Goal: Transaction & Acquisition: Book appointment/travel/reservation

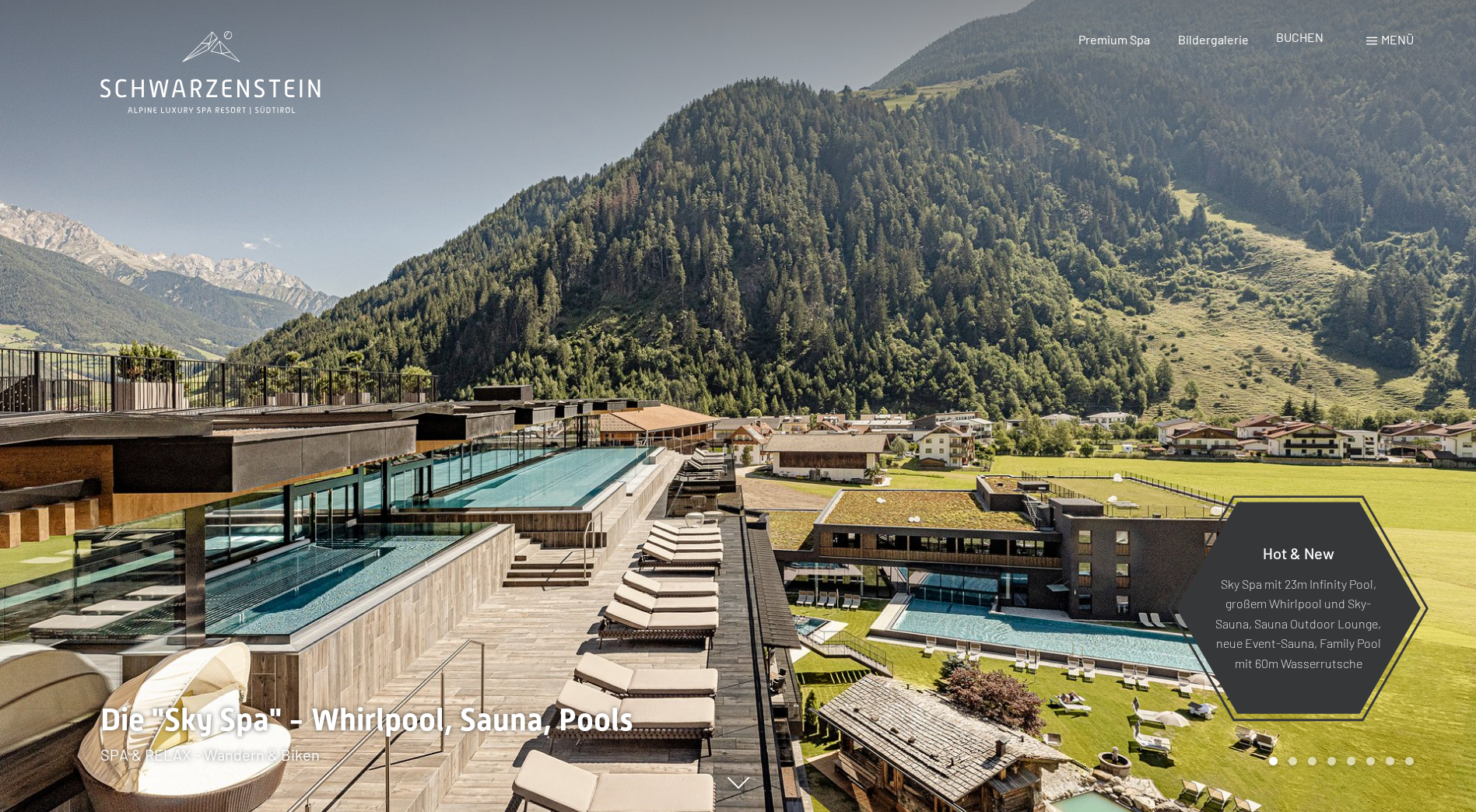
click at [1299, 44] on div "BUCHEN" at bounding box center [1299, 37] width 48 height 17
click at [1299, 39] on span "BUCHEN" at bounding box center [1299, 37] width 48 height 15
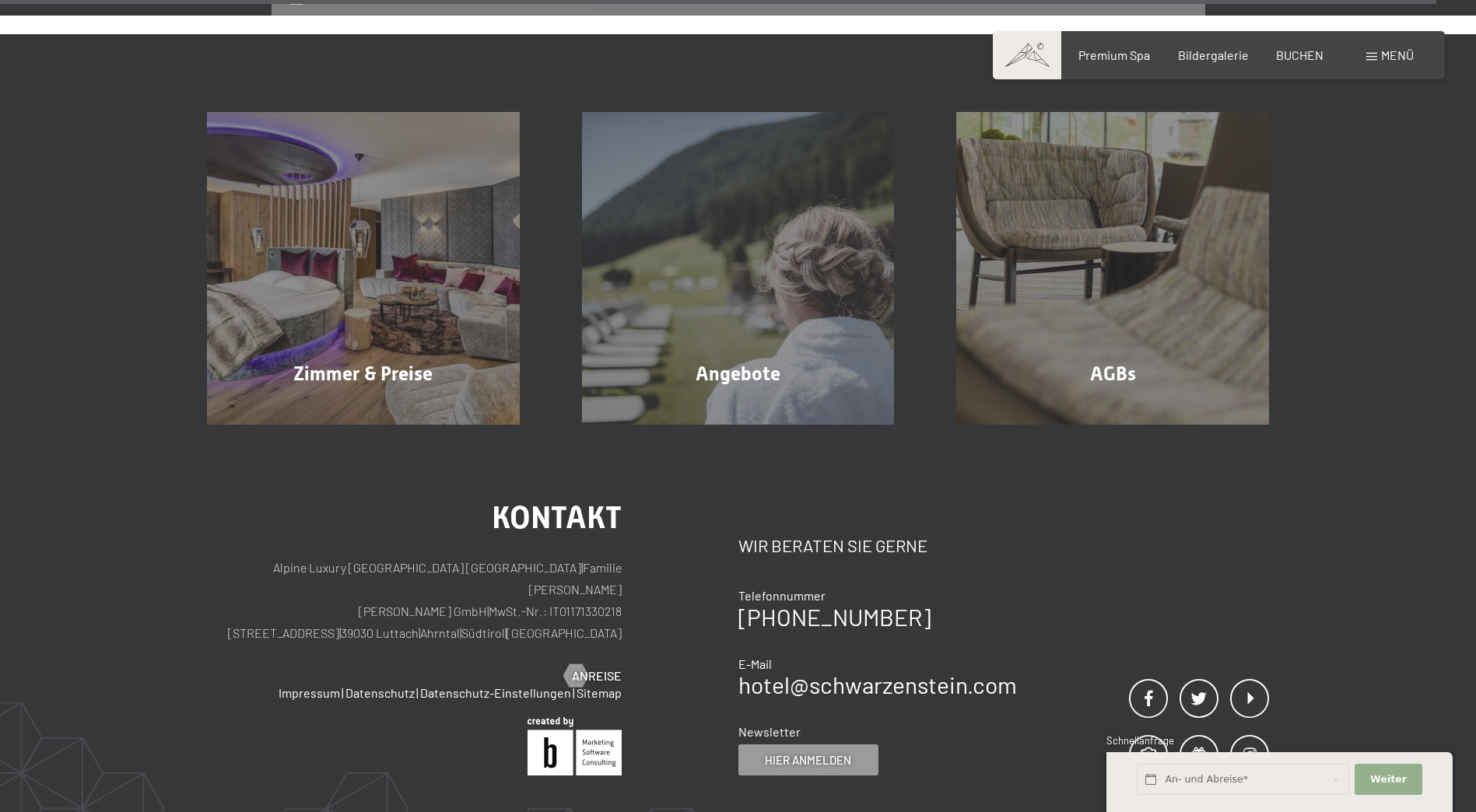
scroll to position [5106, 0]
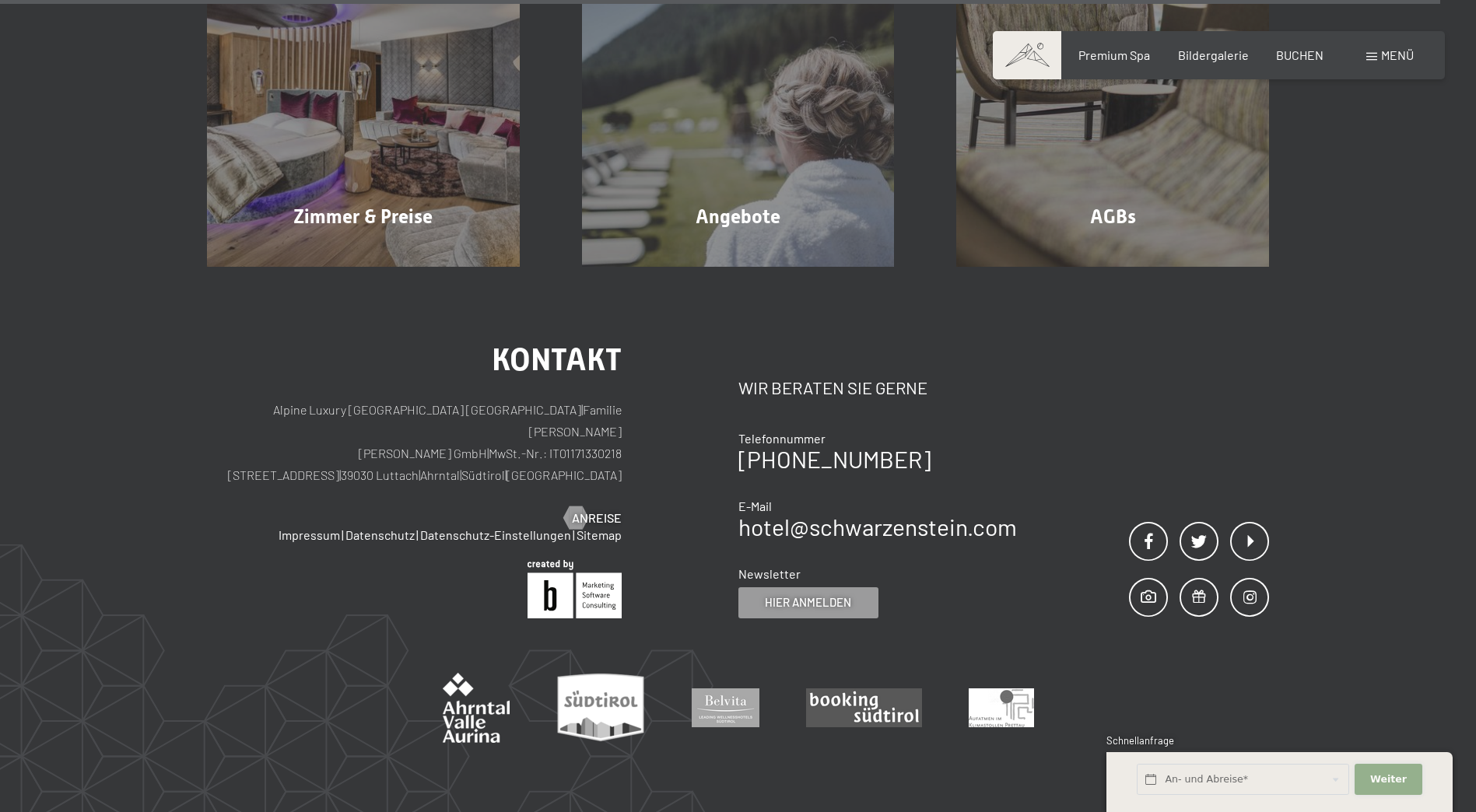
click at [1383, 779] on span "Weiter" at bounding box center [1388, 779] width 37 height 14
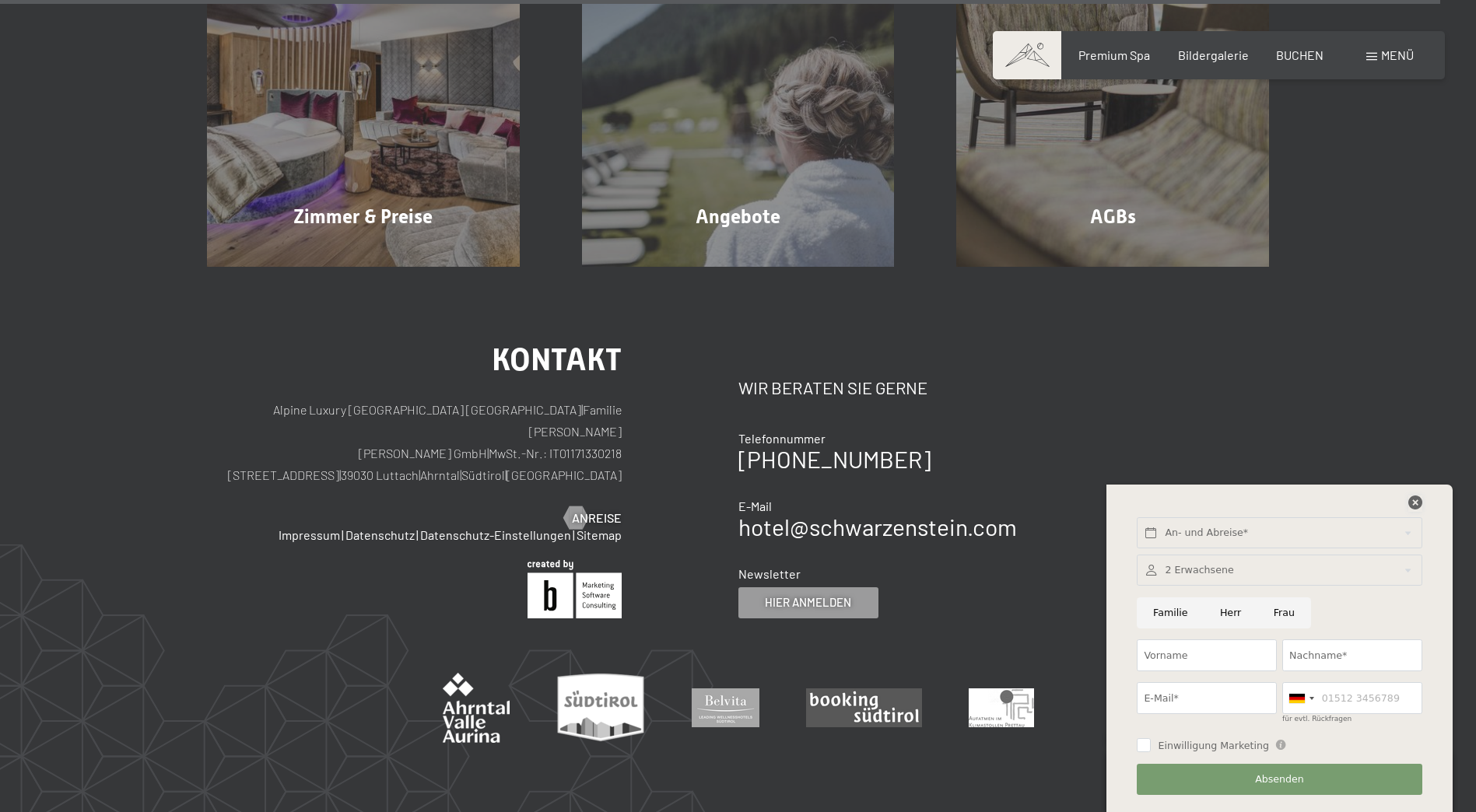
click at [1414, 502] on icon at bounding box center [1415, 502] width 14 height 14
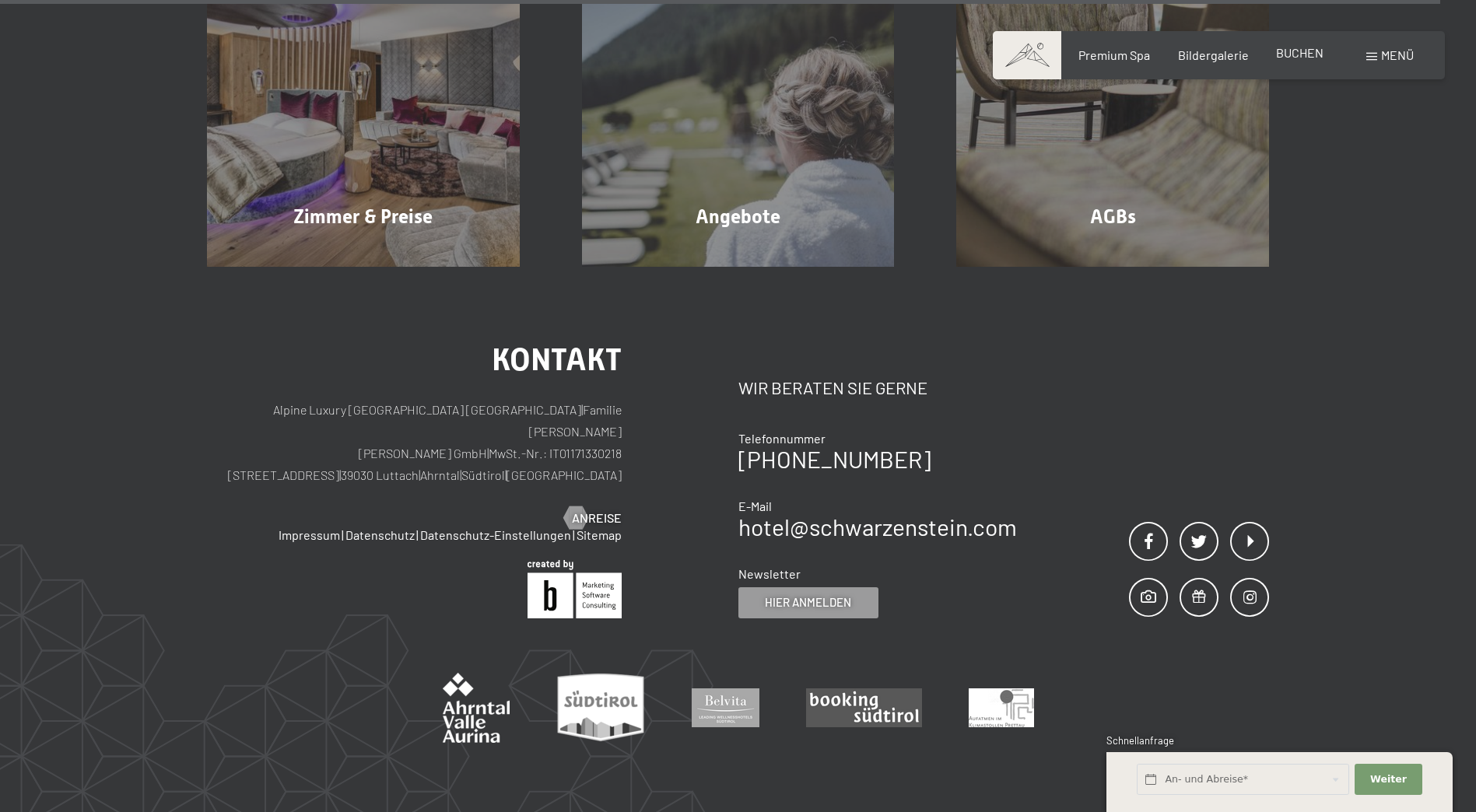
click at [1305, 49] on span "BUCHEN" at bounding box center [1299, 53] width 48 height 15
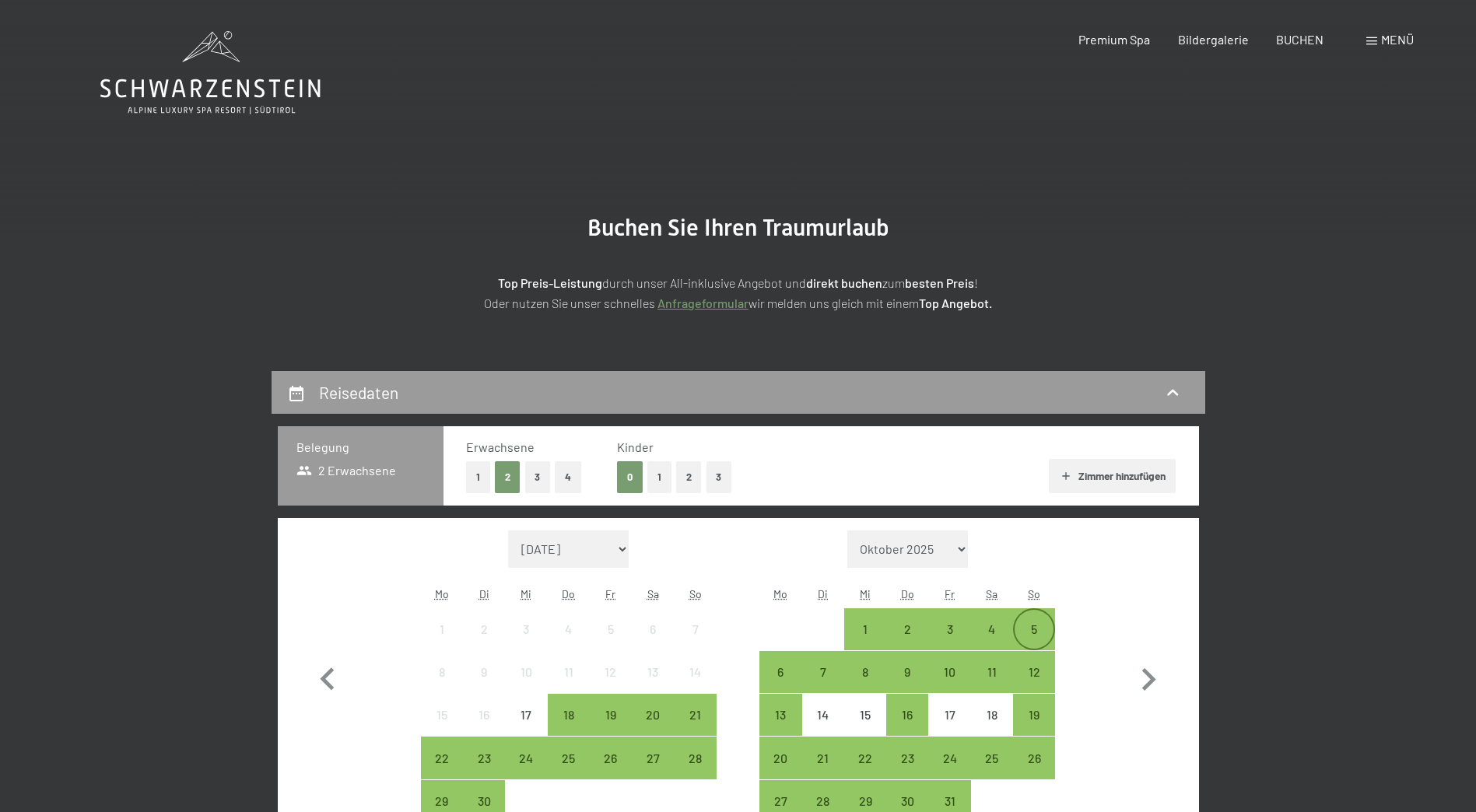
click at [1041, 636] on div "5" at bounding box center [1034, 642] width 39 height 39
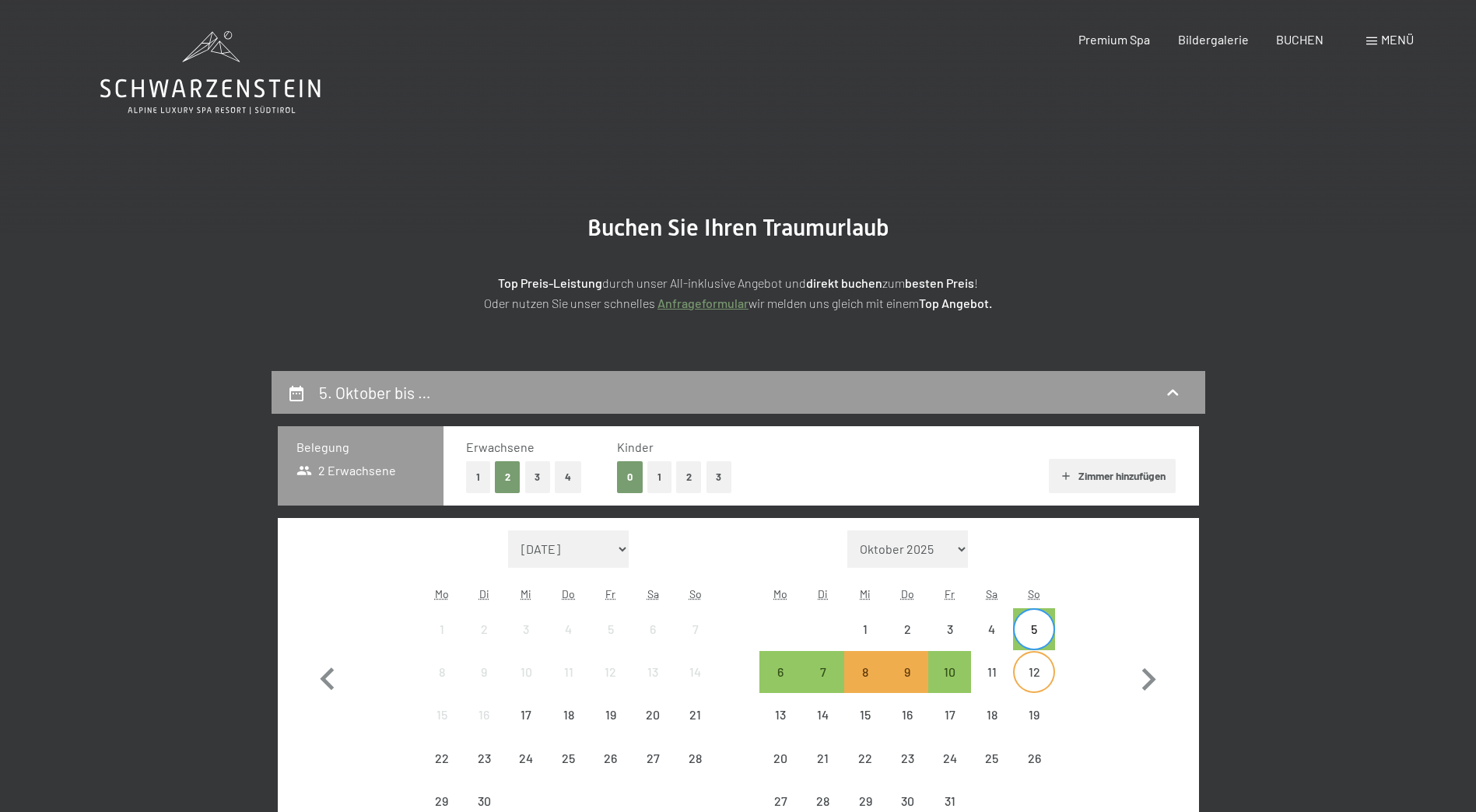
click at [1040, 669] on div "12" at bounding box center [1034, 685] width 39 height 39
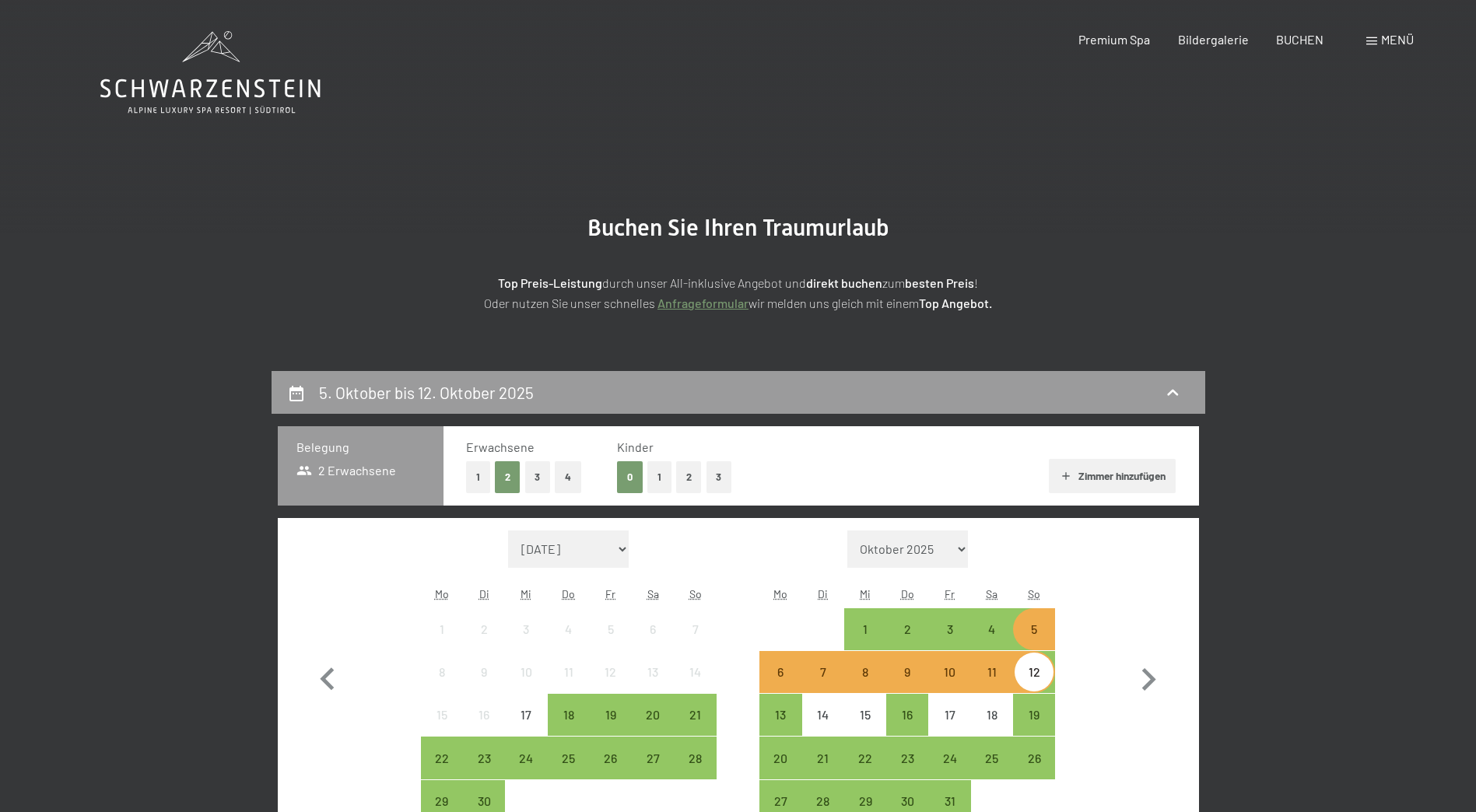
click at [684, 477] on button "2" at bounding box center [688, 477] width 26 height 32
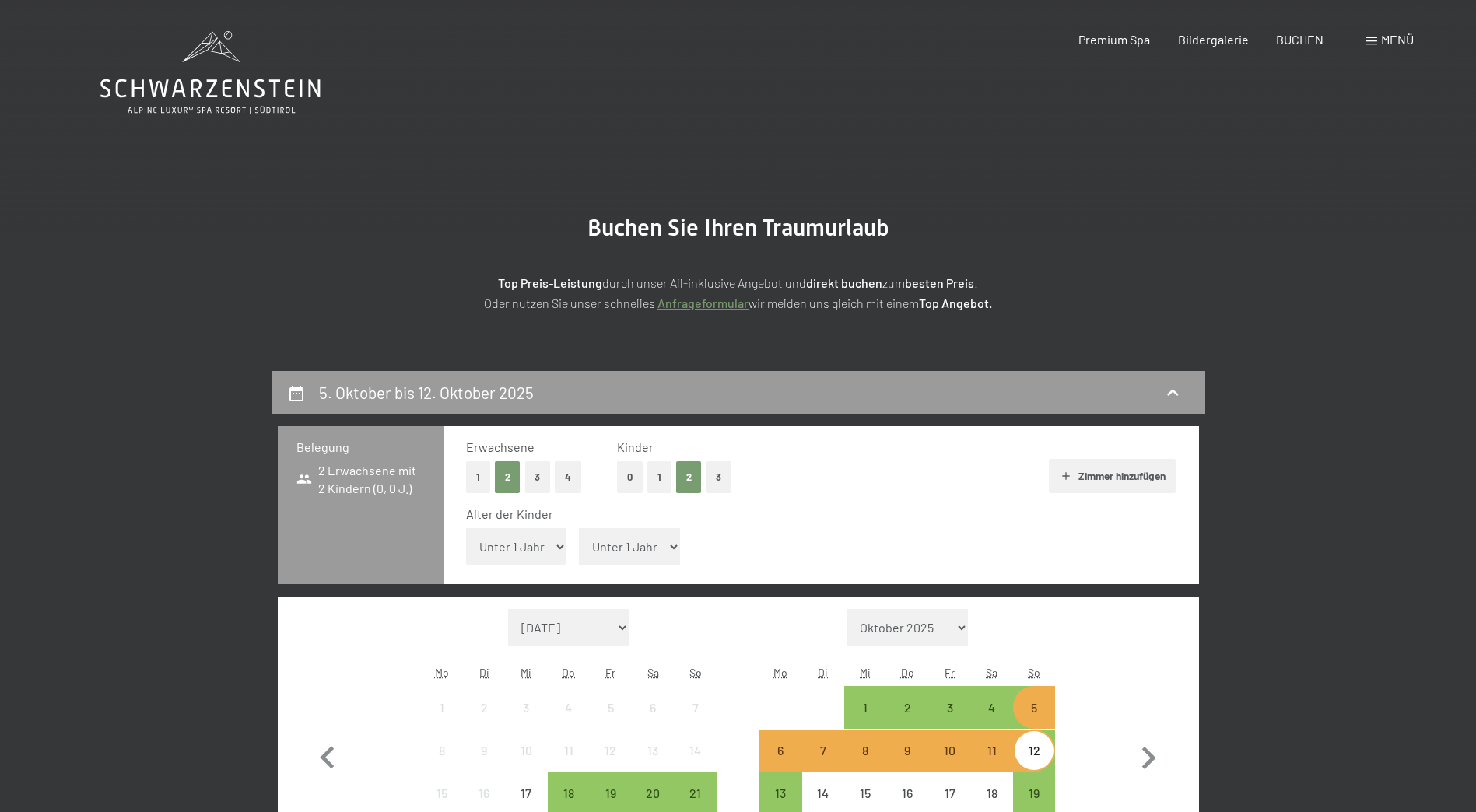
click at [546, 550] on select "Unter 1 Jahr 1 Jahr 2 Jahre 3 Jahre 4 Jahre 5 Jahre 6 Jahre 7 Jahre 8 Jahre 9 J…" at bounding box center [517, 547] width 101 height 38
select select "12"
click at [466, 528] on select "Unter 1 Jahr 1 Jahr 2 Jahre 3 Jahre 4 Jahre 5 Jahre 6 Jahre 7 Jahre 8 Jahre 9 J…" at bounding box center [517, 547] width 101 height 38
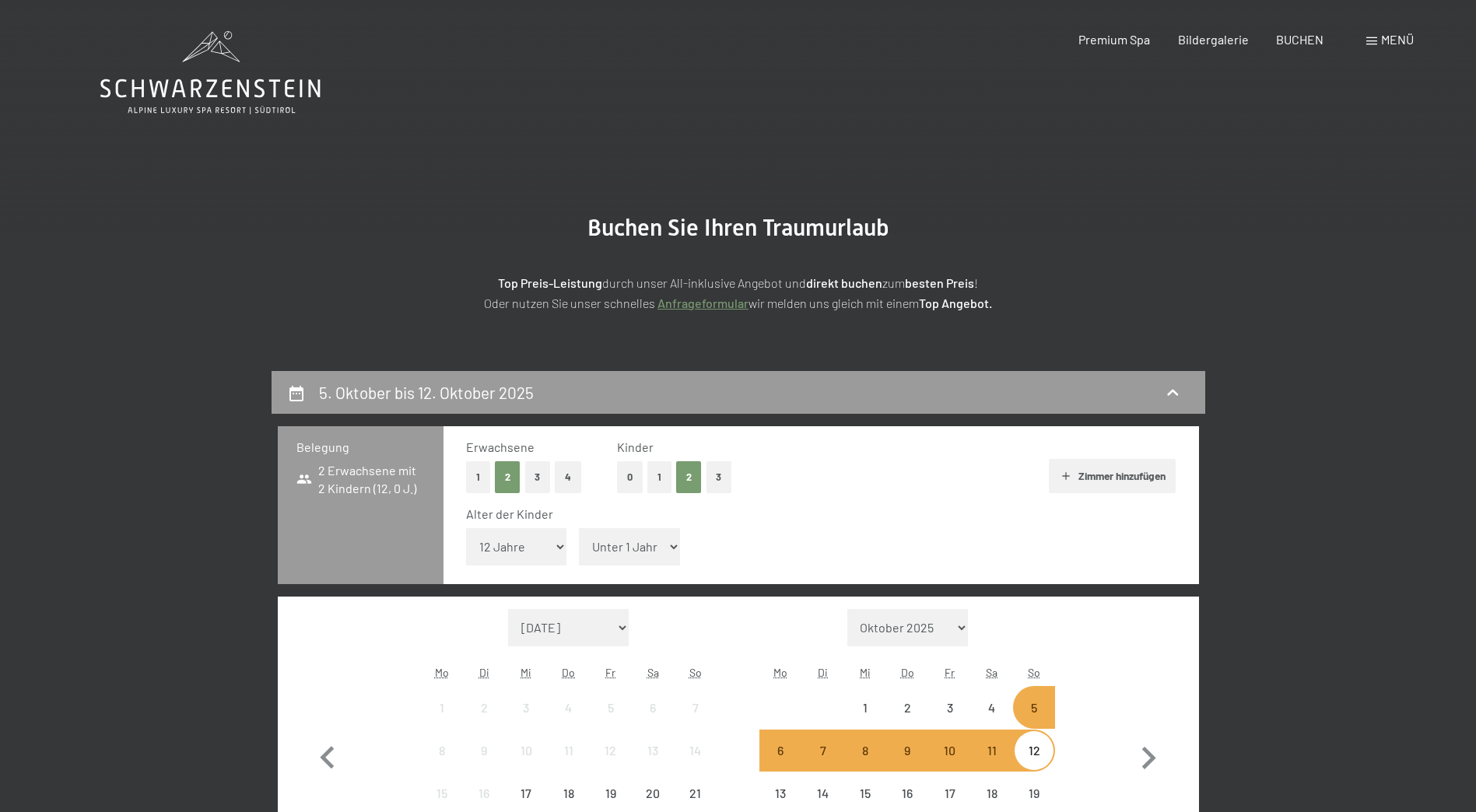
click at [607, 536] on select "Unter 1 Jahr 1 Jahr 2 Jahre 3 Jahre 4 Jahre 5 Jahre 6 Jahre 7 Jahre 8 Jahre 9 J…" at bounding box center [629, 547] width 101 height 38
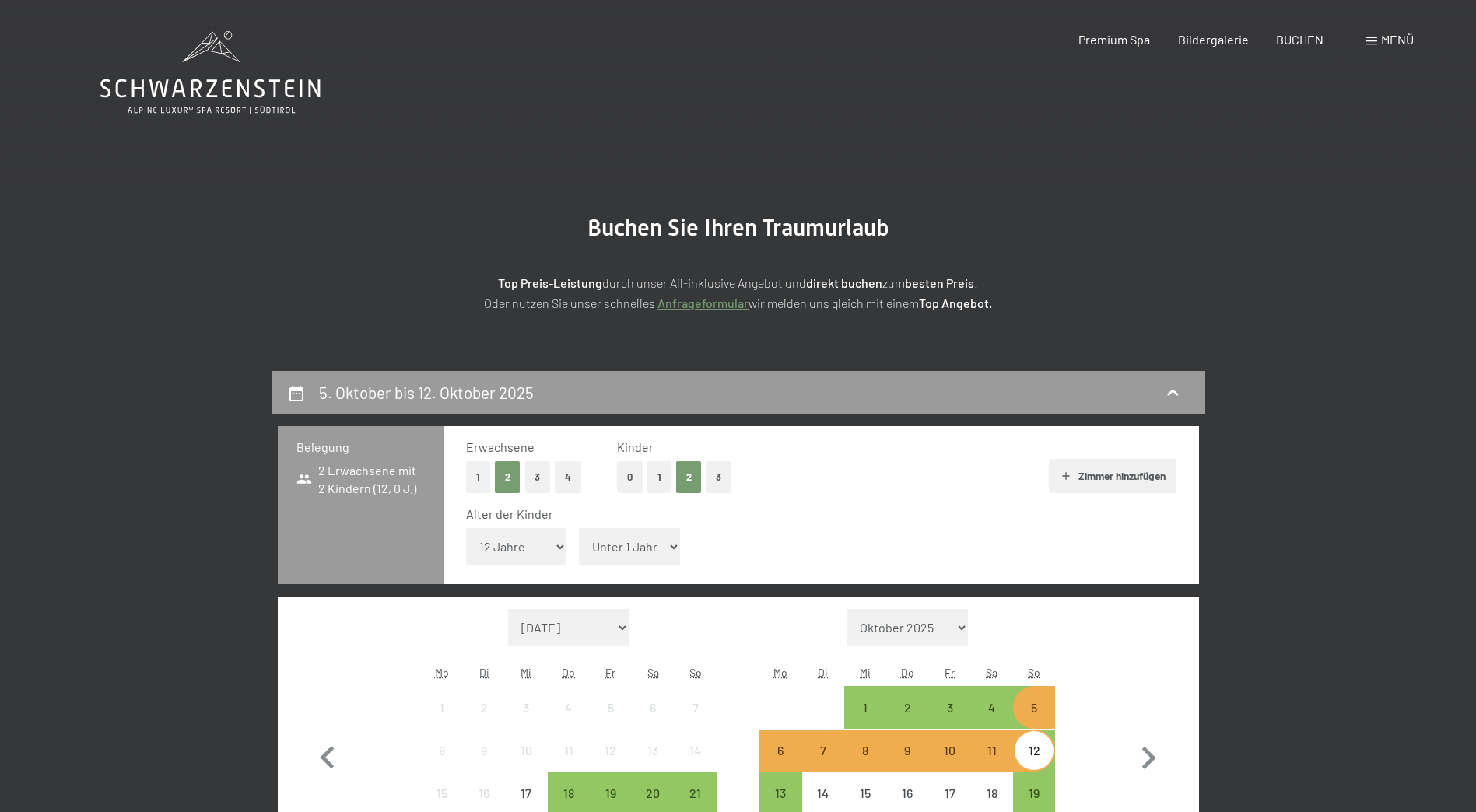
select select "12"
click at [579, 528] on select "Unter 1 Jahr 1 Jahr 2 Jahre 3 Jahre 4 Jahre 5 Jahre 6 Jahre 7 Jahre 8 Jahre 9 J…" at bounding box center [629, 547] width 101 height 38
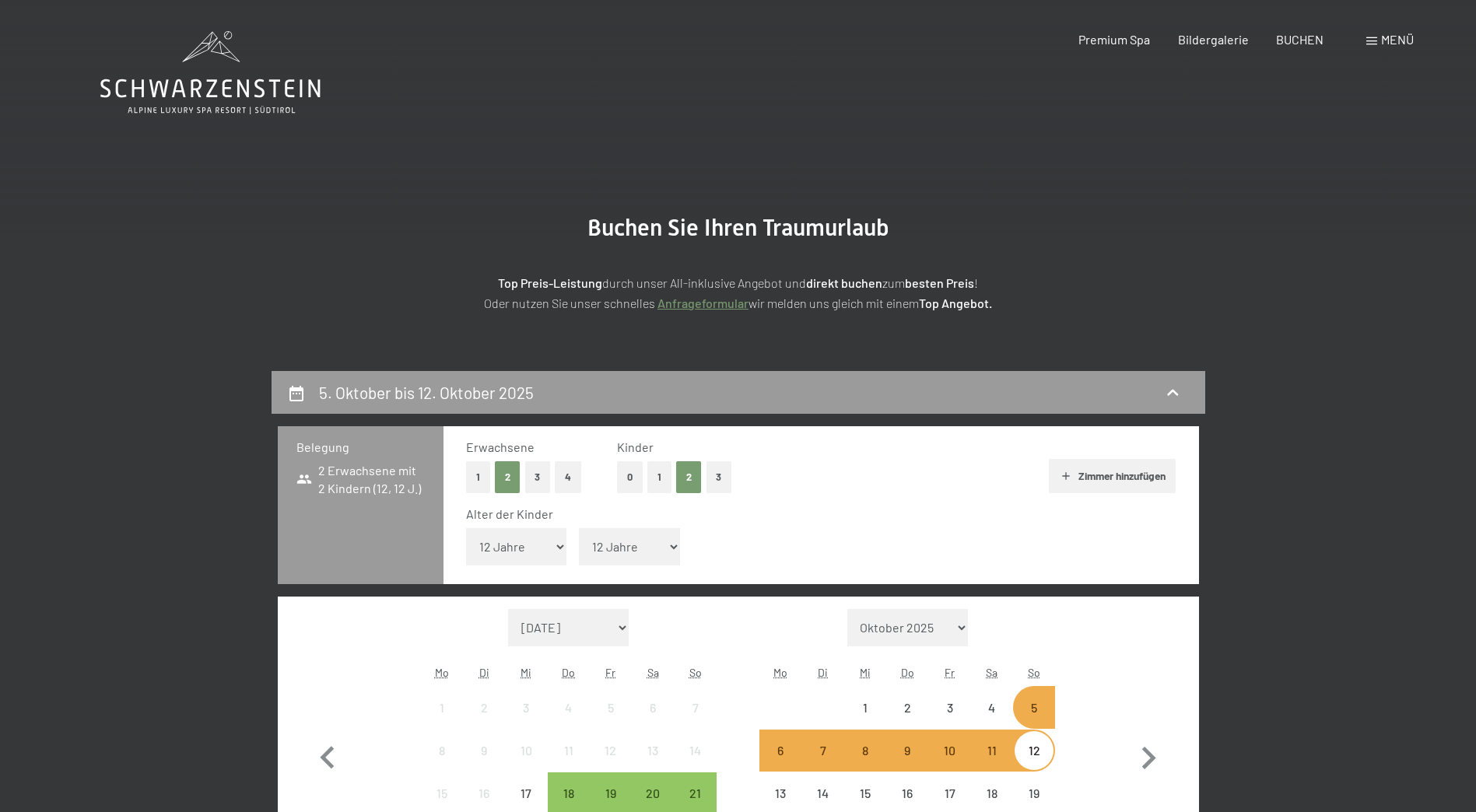
click at [1113, 466] on button "Zimmer hinzufügen" at bounding box center [1111, 475] width 126 height 34
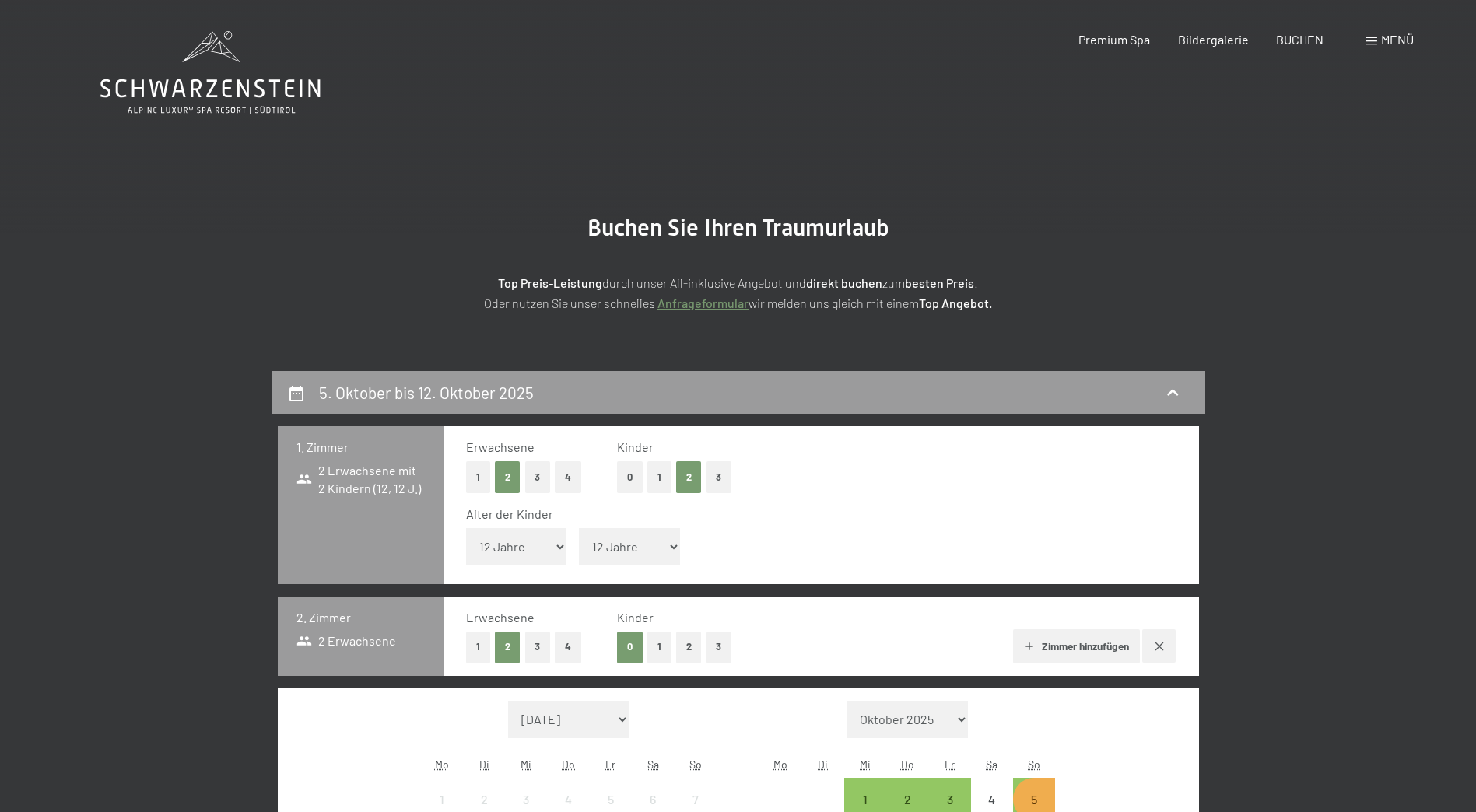
click at [1156, 655] on button "button" at bounding box center [1159, 646] width 33 height 33
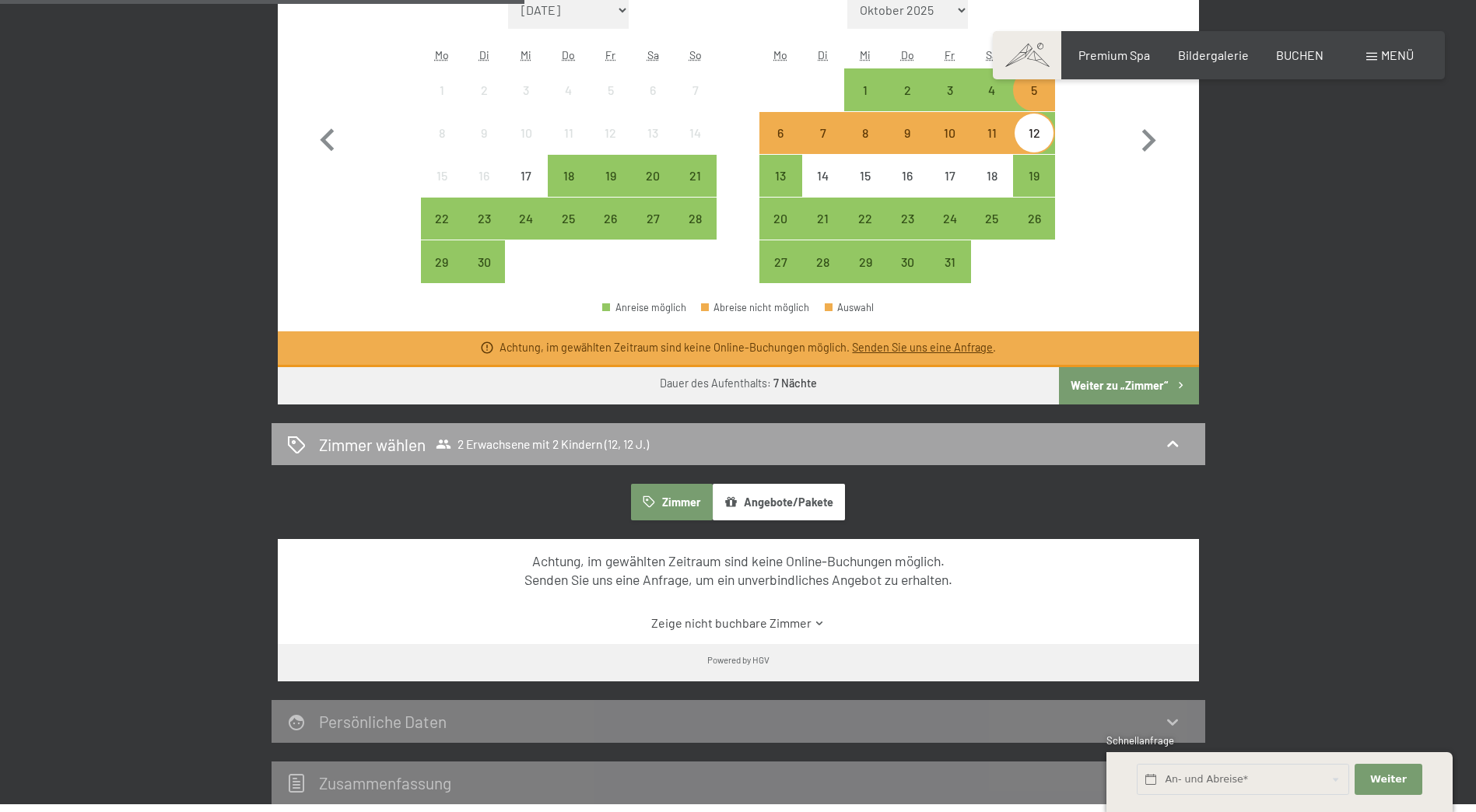
scroll to position [622, 0]
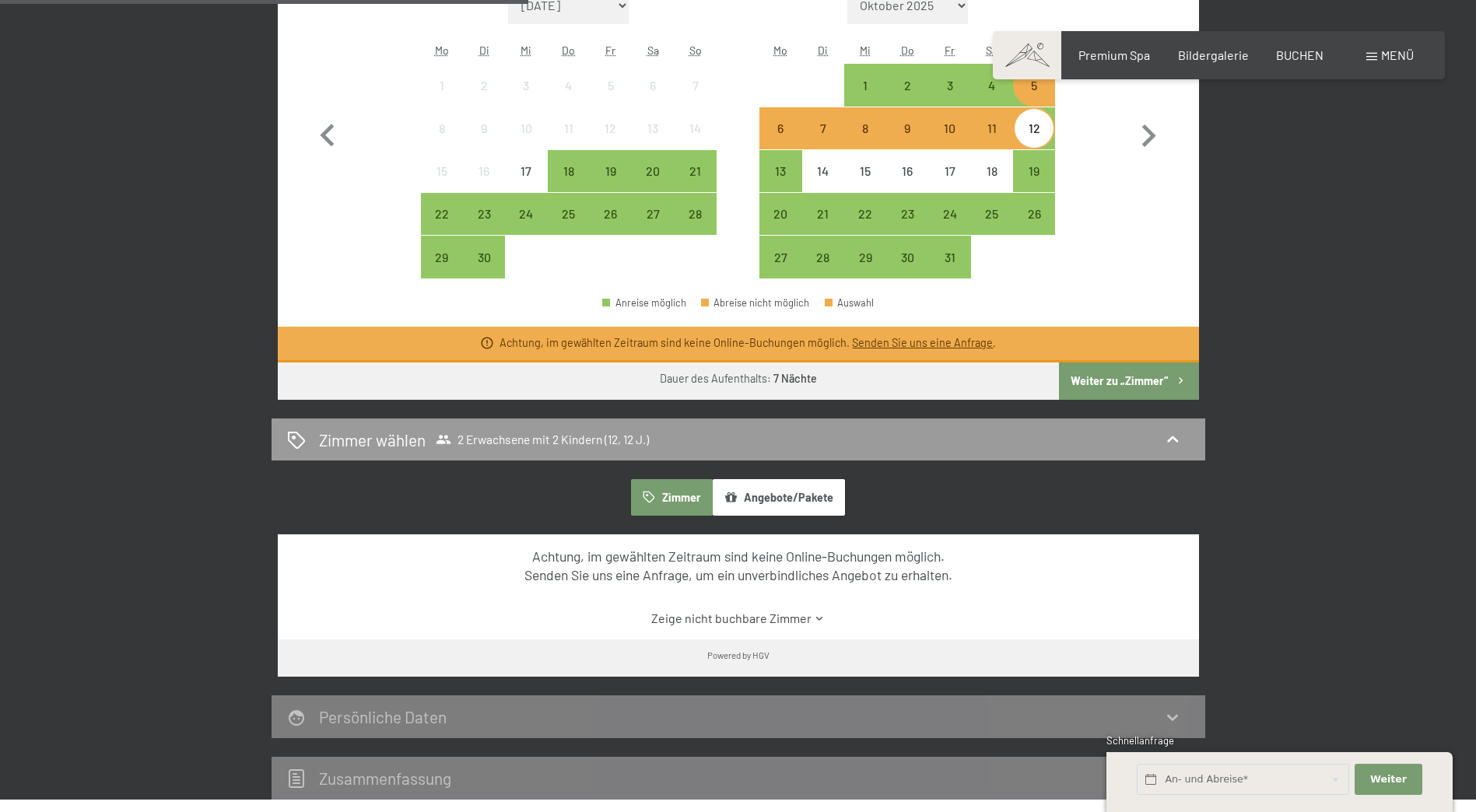
click at [1149, 379] on button "Weiter zu „Zimmer“" at bounding box center [1129, 381] width 139 height 38
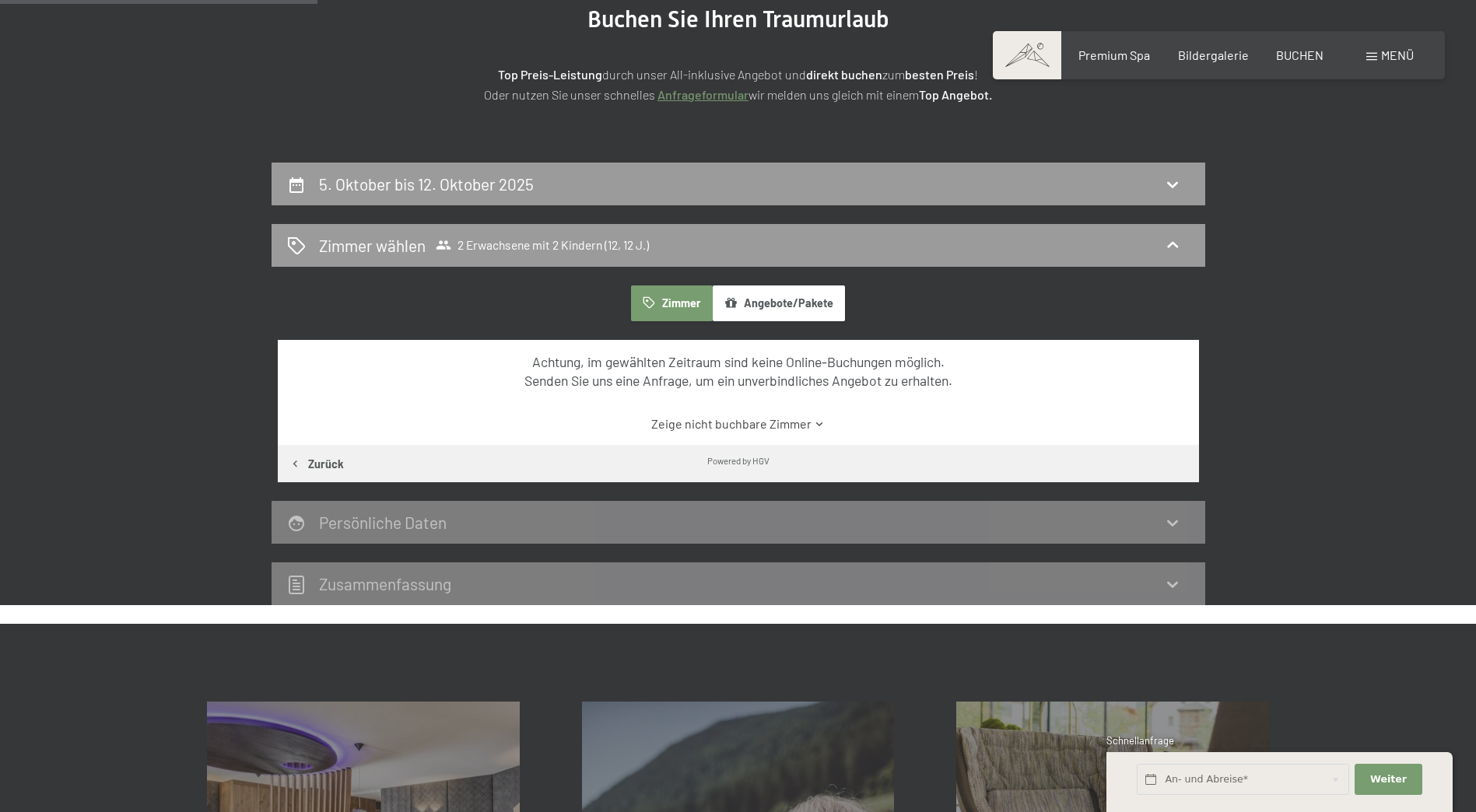
scroll to position [0, 0]
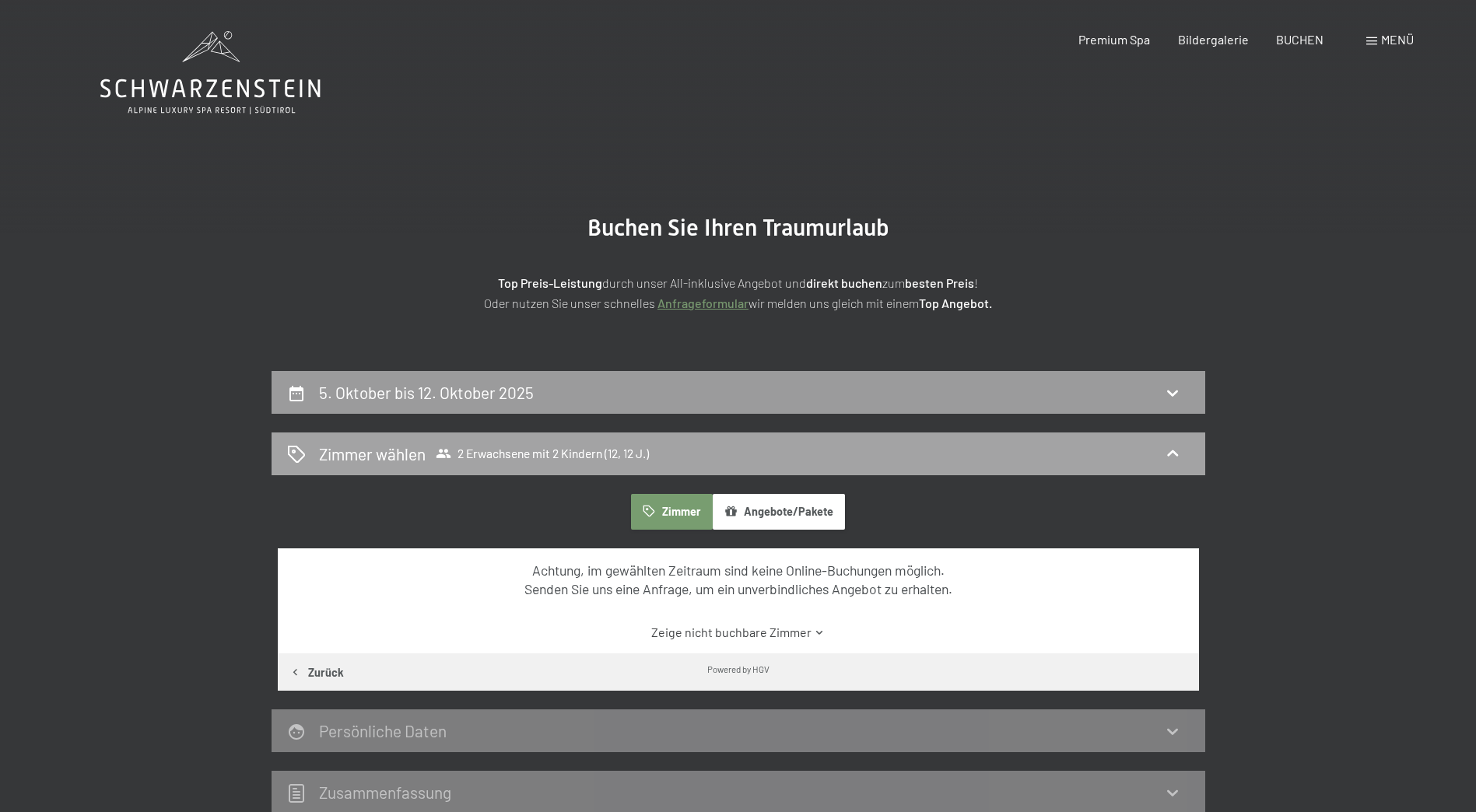
click at [740, 446] on div "Zimmer wählen 2 Erwachsene mit 2 Kindern (12, 12 J.)" at bounding box center [738, 454] width 903 height 23
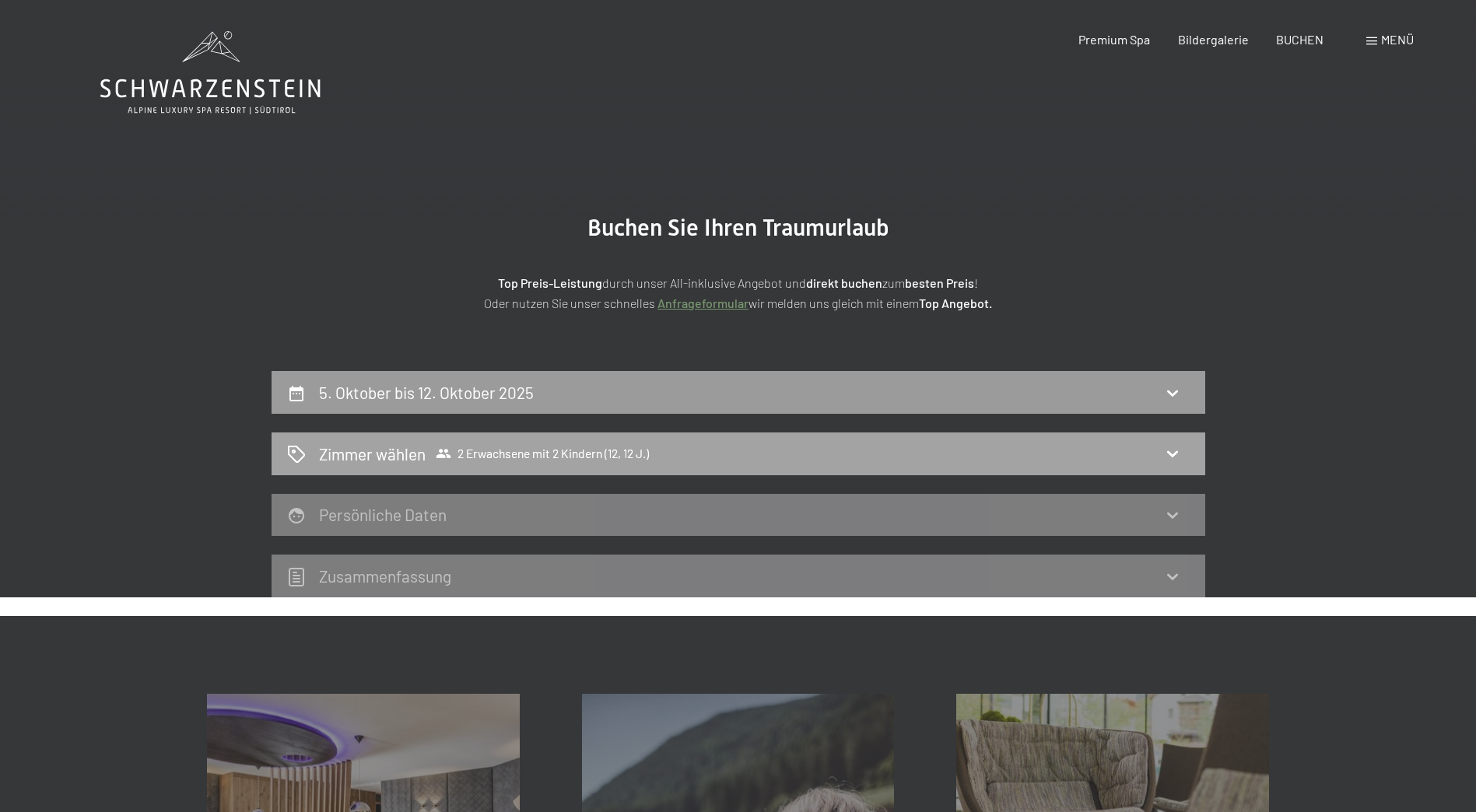
click at [740, 446] on div "Zimmer wählen 2 Erwachsene mit 2 Kindern (12, 12 J.)" at bounding box center [738, 454] width 903 height 23
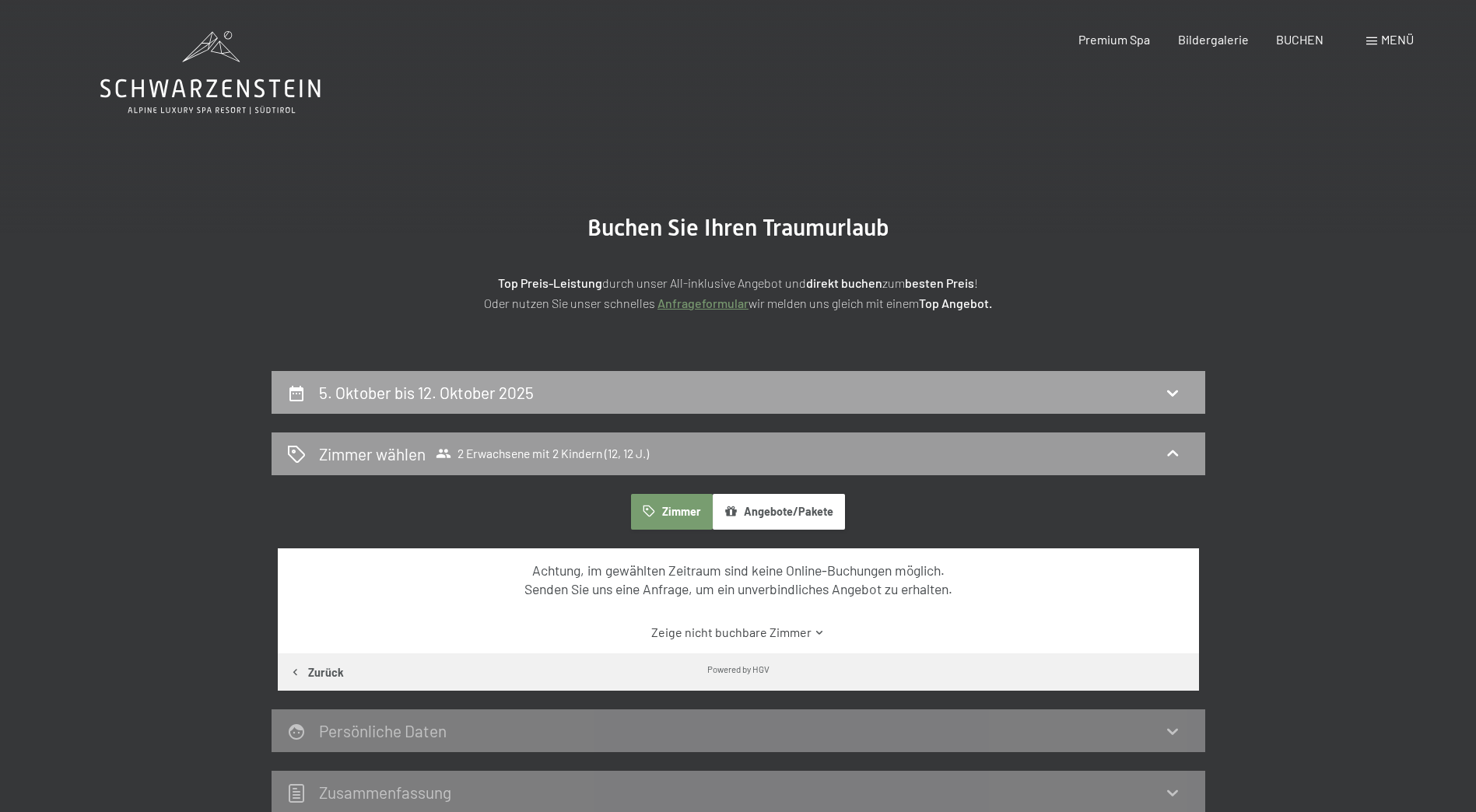
click at [744, 405] on div "5. Oktober bis 12. Oktober 2025" at bounding box center [738, 392] width 933 height 43
select select "12"
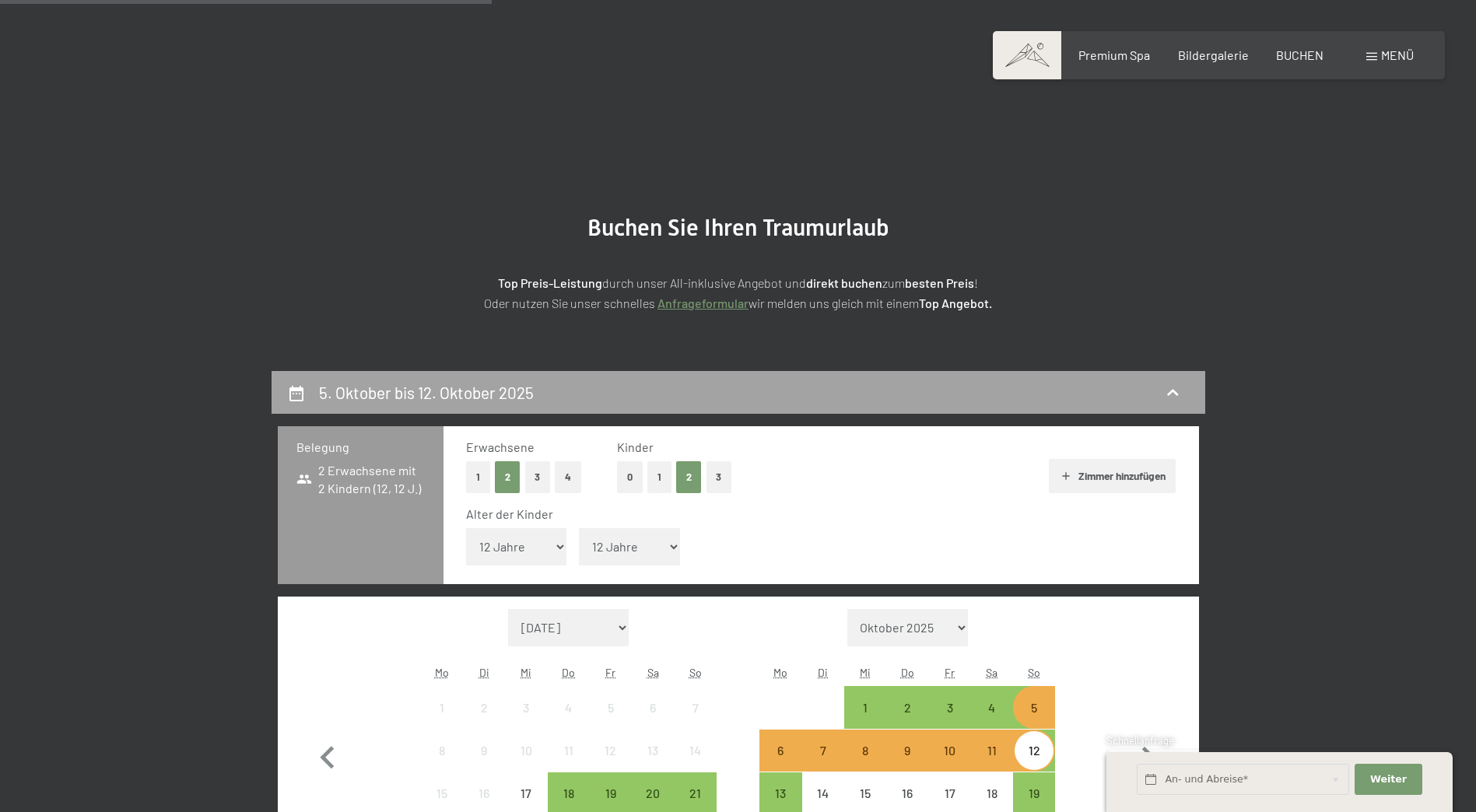
scroll to position [371, 0]
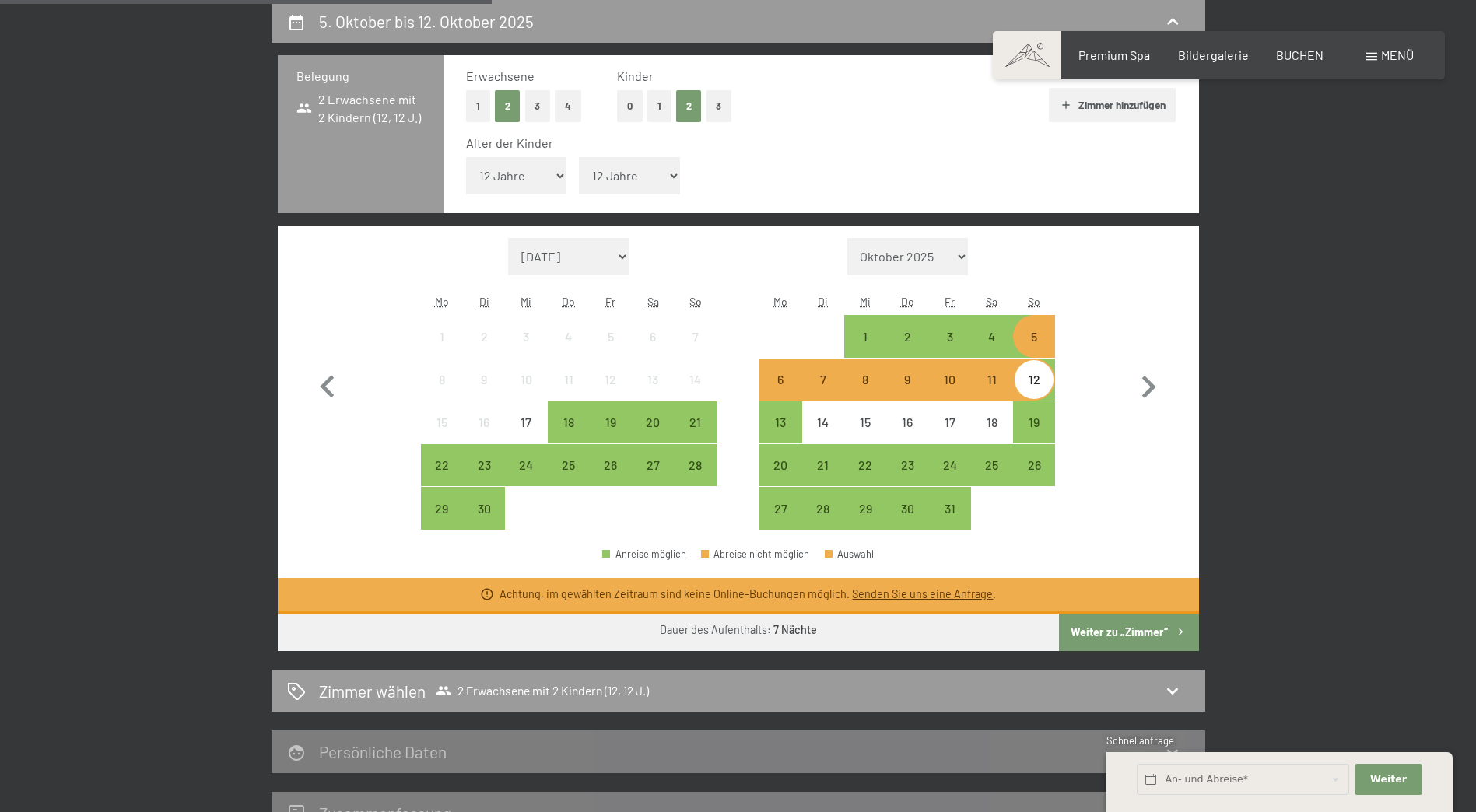
click at [1030, 336] on div "5" at bounding box center [1034, 350] width 39 height 39
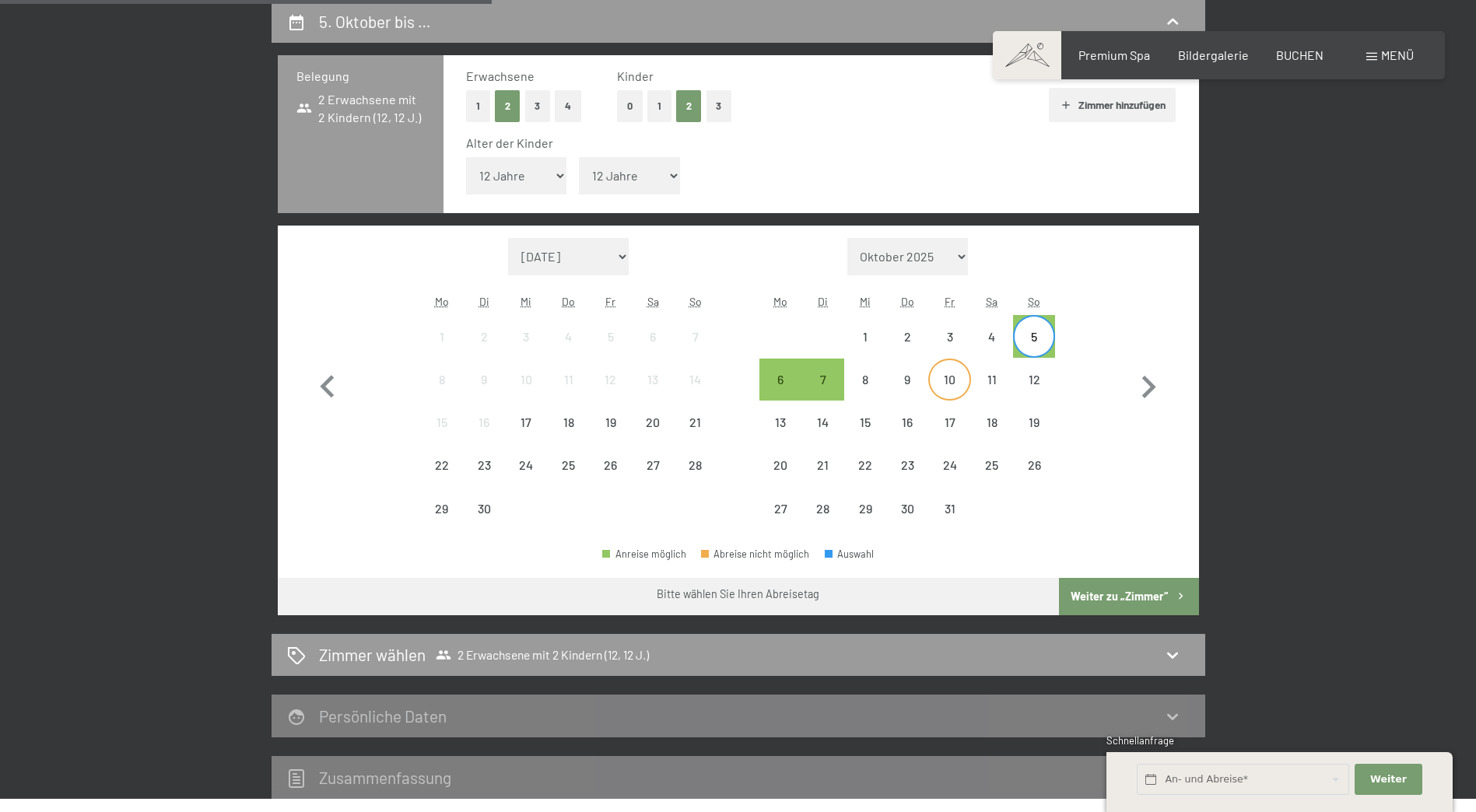
click at [957, 382] on div "10" at bounding box center [949, 393] width 39 height 39
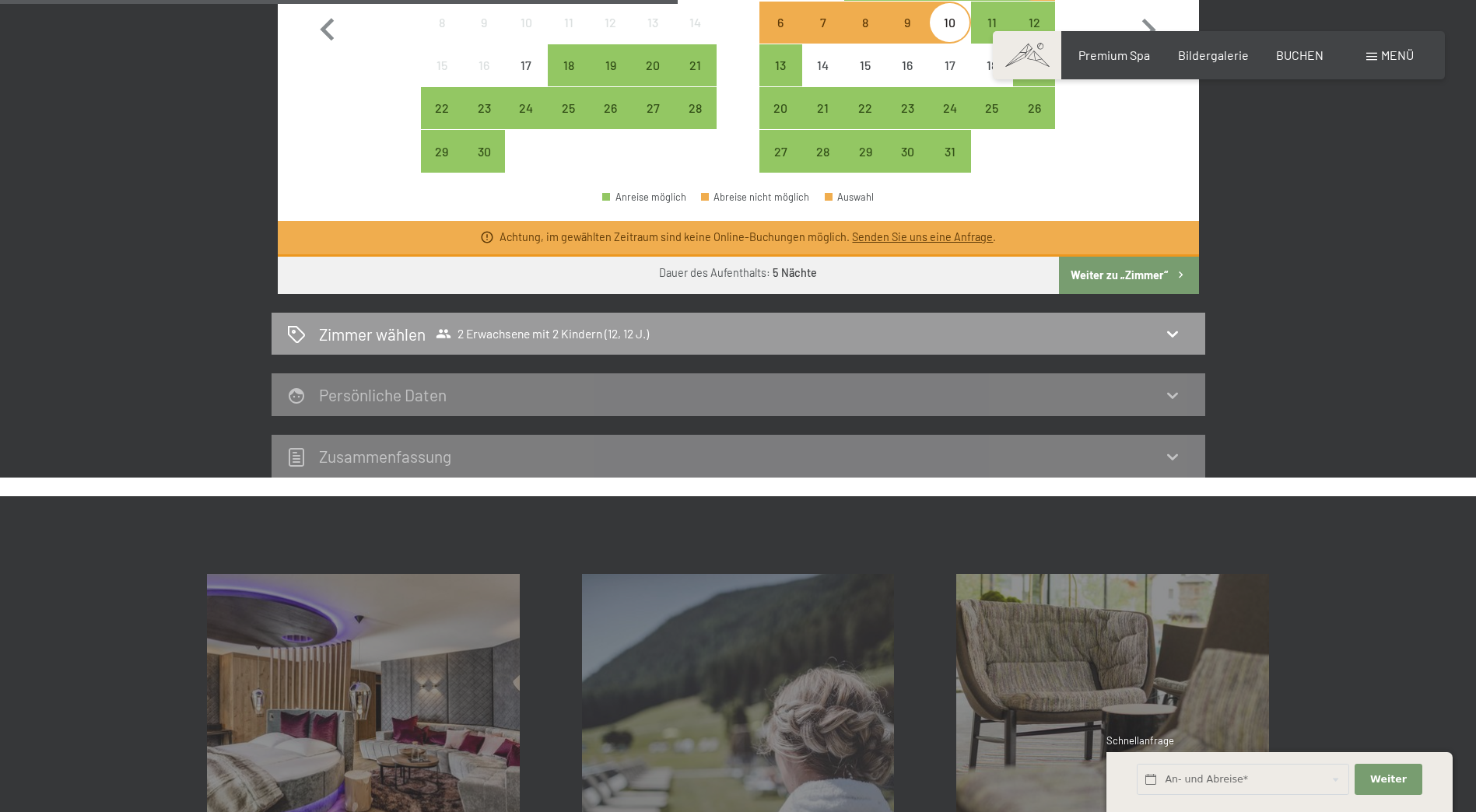
scroll to position [760, 0]
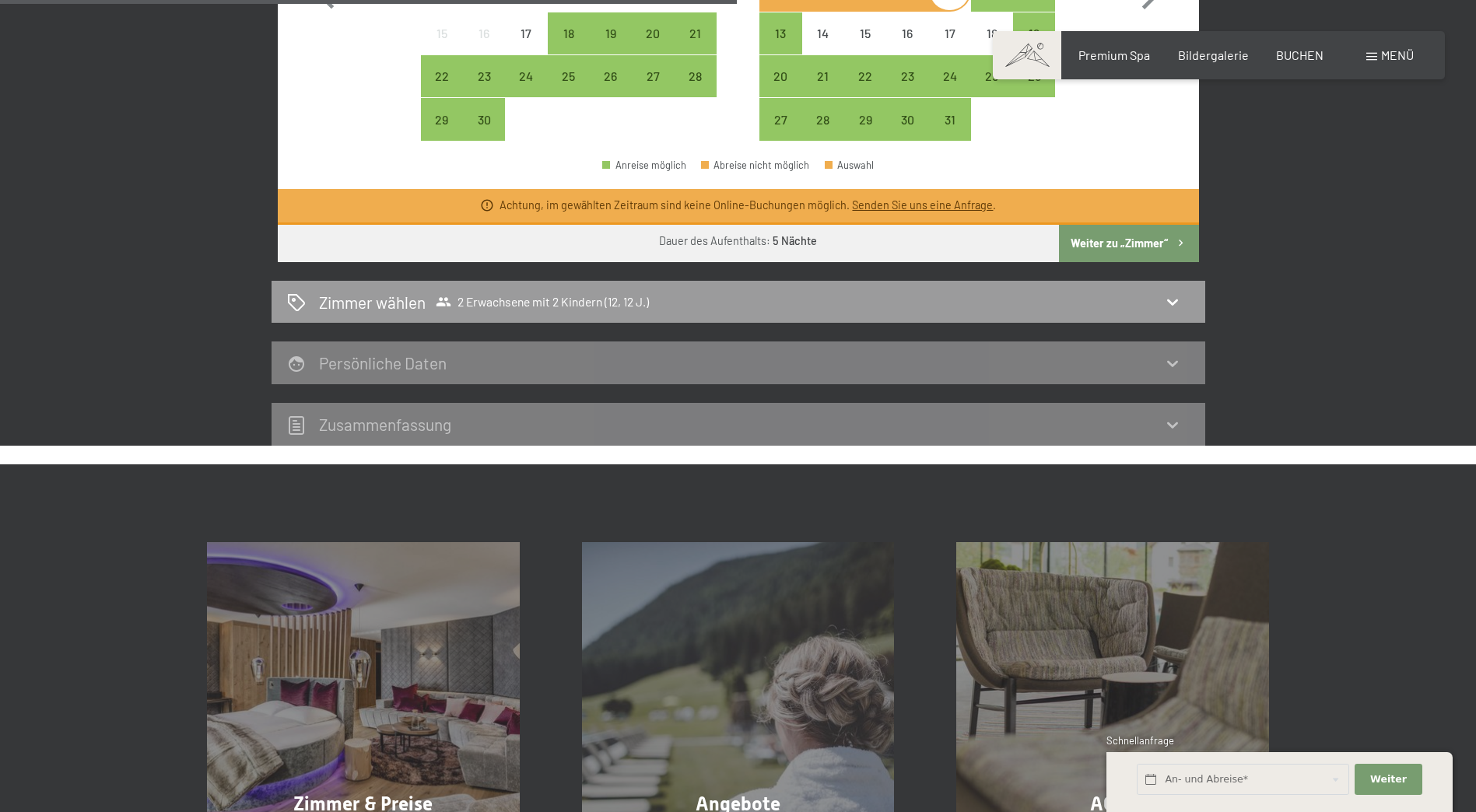
click at [1123, 246] on button "Weiter zu „Zimmer“" at bounding box center [1129, 244] width 139 height 38
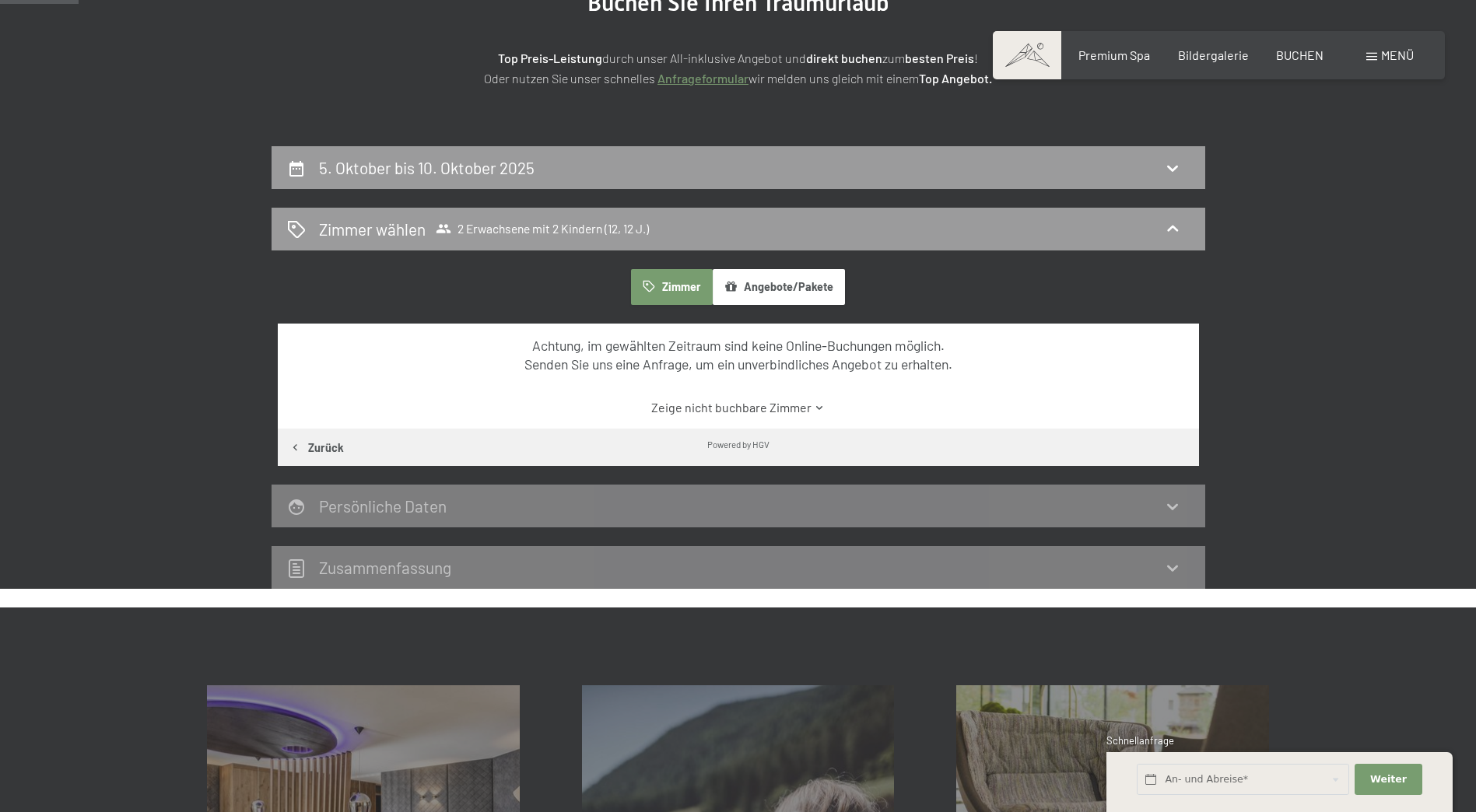
scroll to position [60, 0]
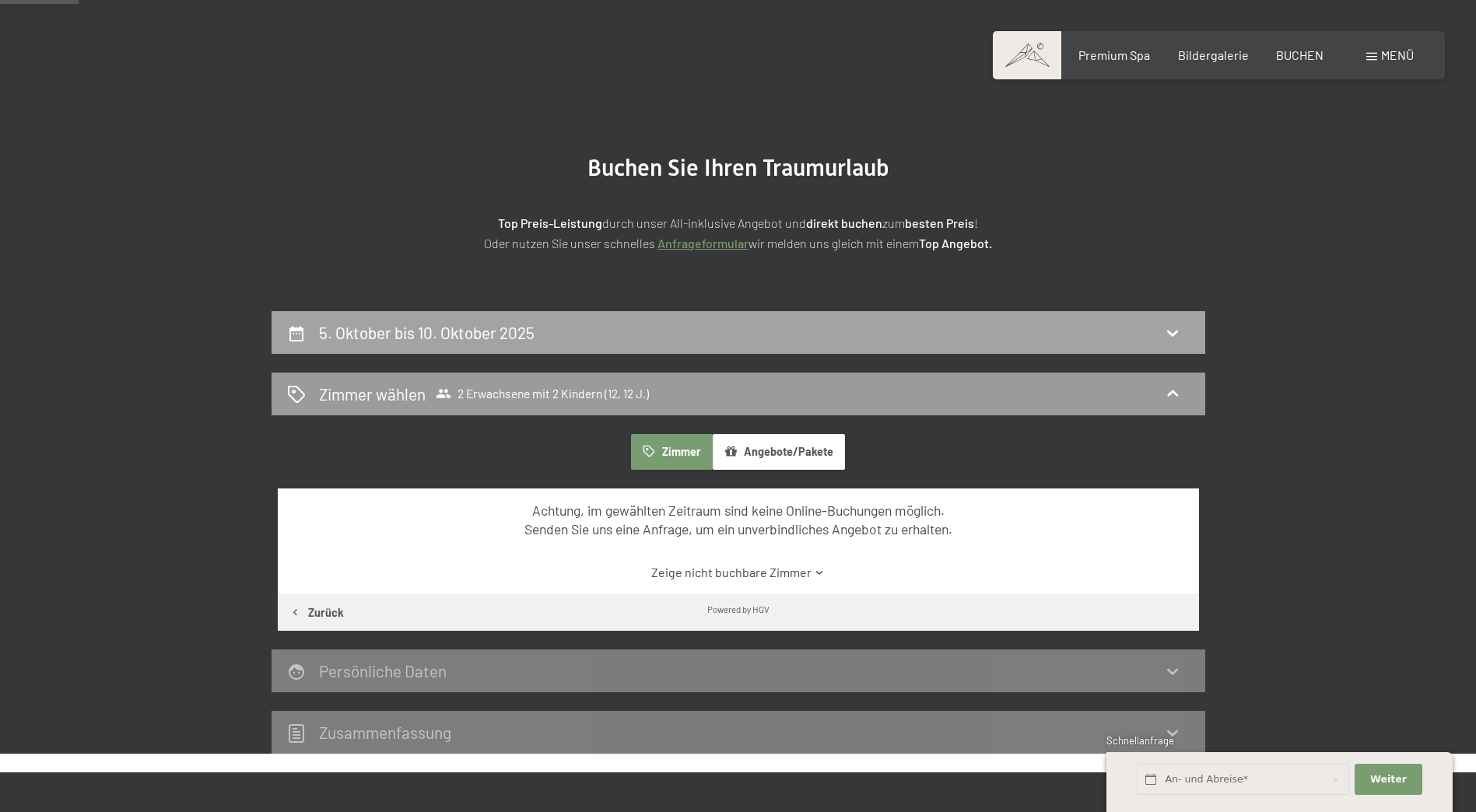
click at [1169, 334] on icon at bounding box center [1172, 333] width 18 height 18
select select "12"
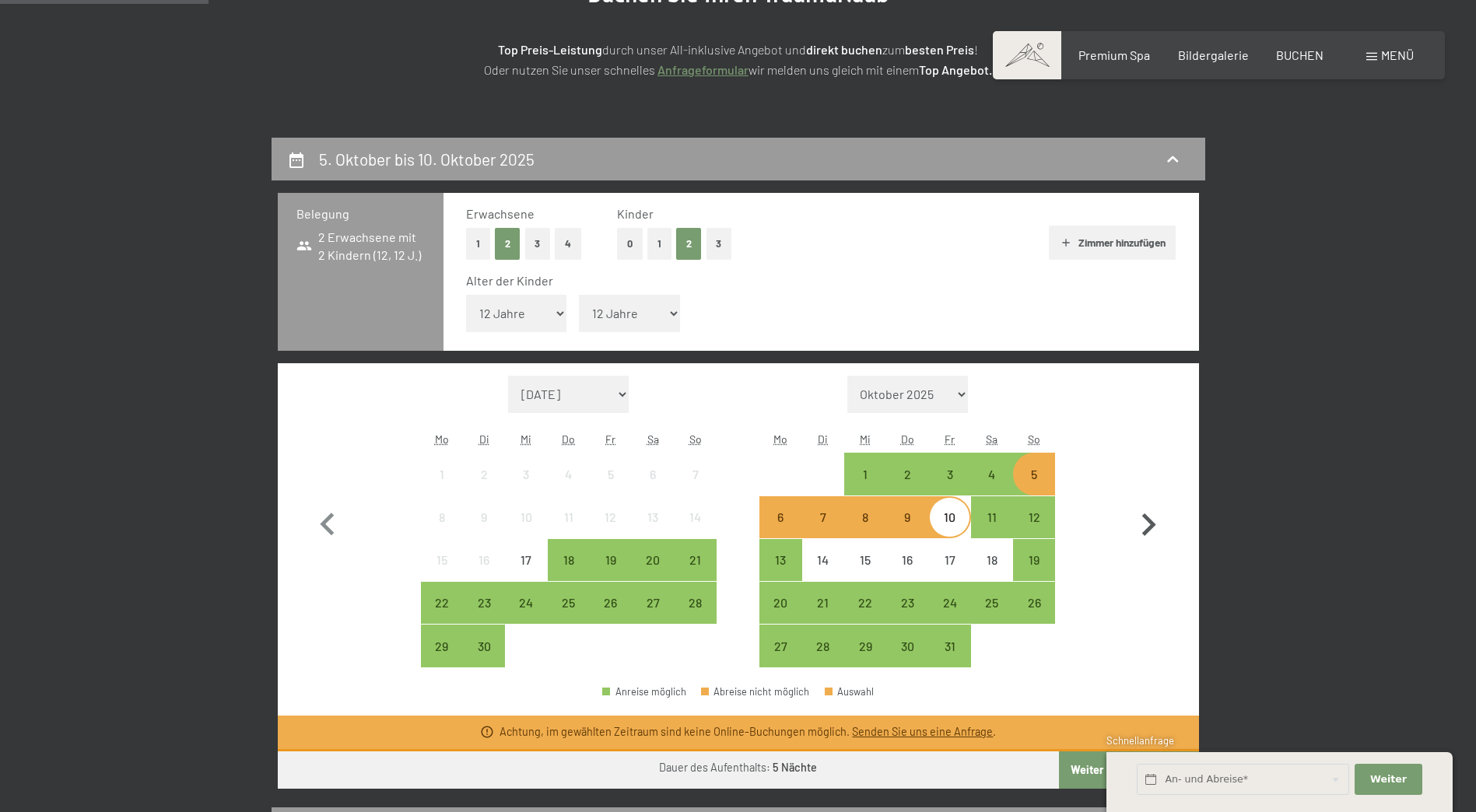
scroll to position [215, 0]
